Goal: Book appointment/travel/reservation

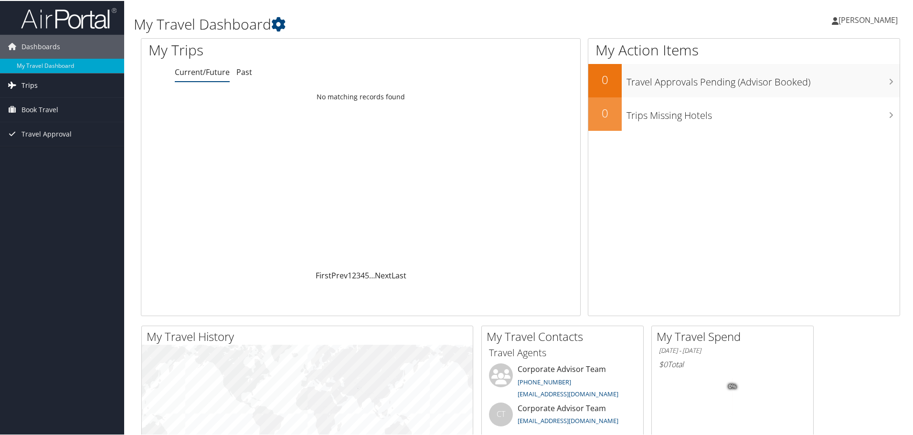
click at [21, 83] on span "Trips" at bounding box center [29, 85] width 16 height 24
click at [23, 102] on link "Current/Future Trips" at bounding box center [62, 103] width 124 height 14
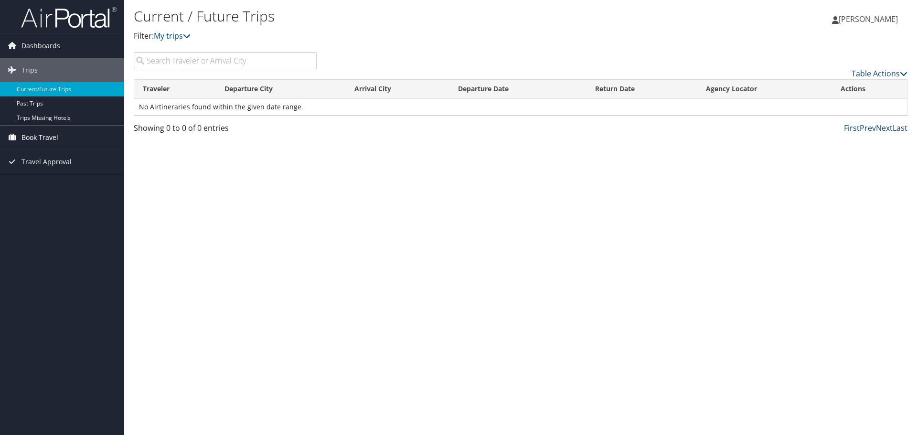
click at [25, 135] on span "Book Travel" at bounding box center [39, 138] width 37 height 24
click at [39, 135] on span "Book Travel" at bounding box center [39, 138] width 37 height 24
click at [34, 186] on link "Book/Manage Online Trips" at bounding box center [62, 185] width 124 height 14
